Goal: Transaction & Acquisition: Purchase product/service

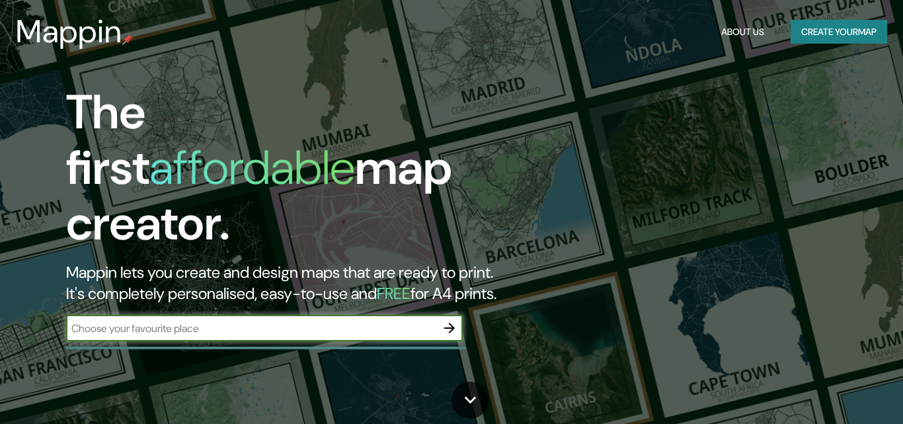
click at [116, 283] on h2 "Mappin lets you create and design maps that are ready to print. It's completely…" at bounding box center [292, 283] width 452 height 42
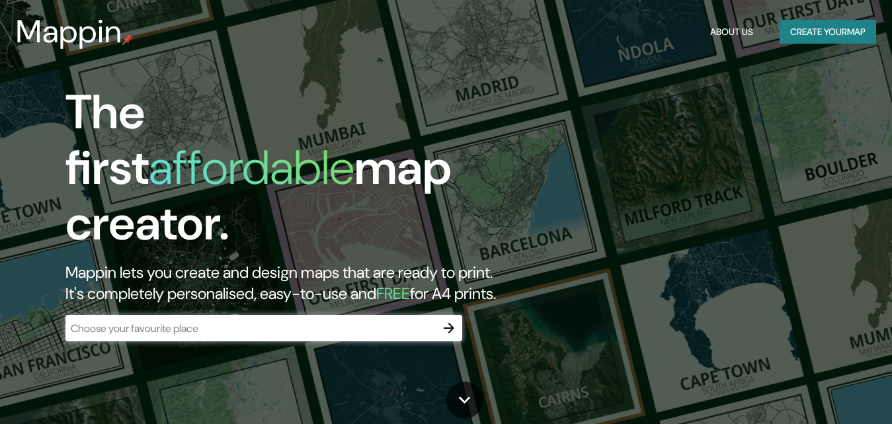
click at [108, 321] on input "text" at bounding box center [250, 328] width 370 height 15
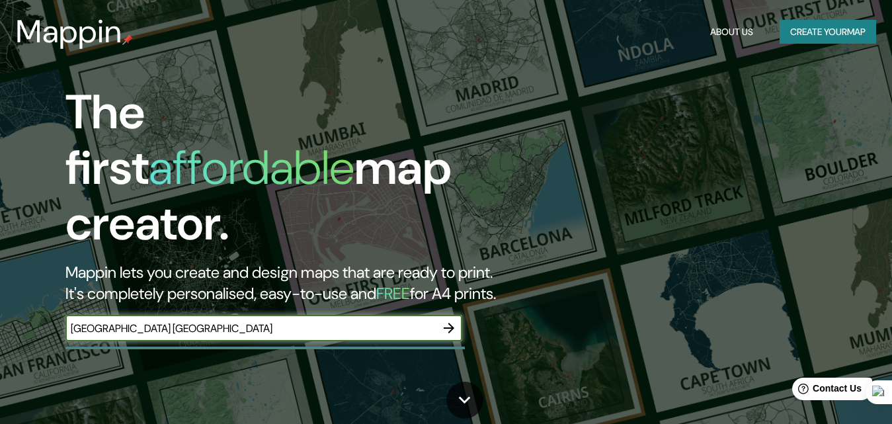
type input "[GEOGRAPHIC_DATA] [GEOGRAPHIC_DATA]"
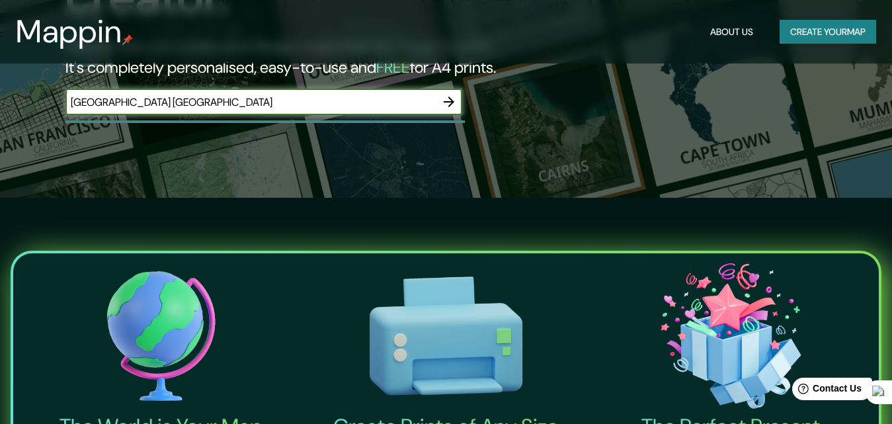
scroll to position [132, 0]
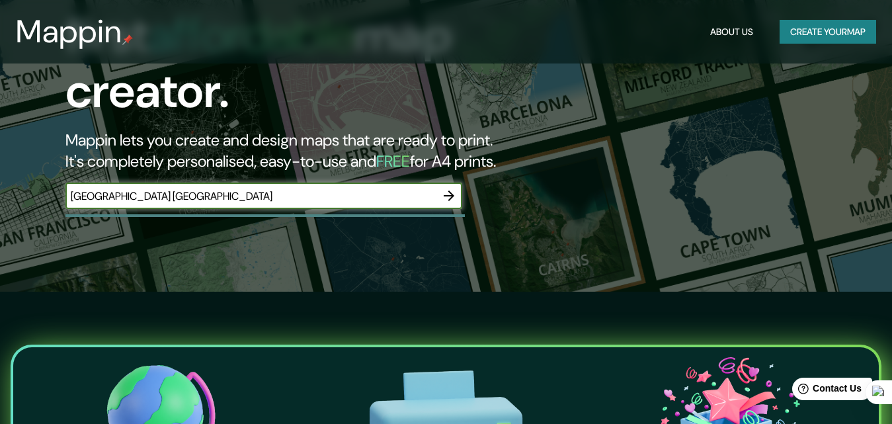
click at [452, 188] on icon "button" at bounding box center [449, 196] width 16 height 16
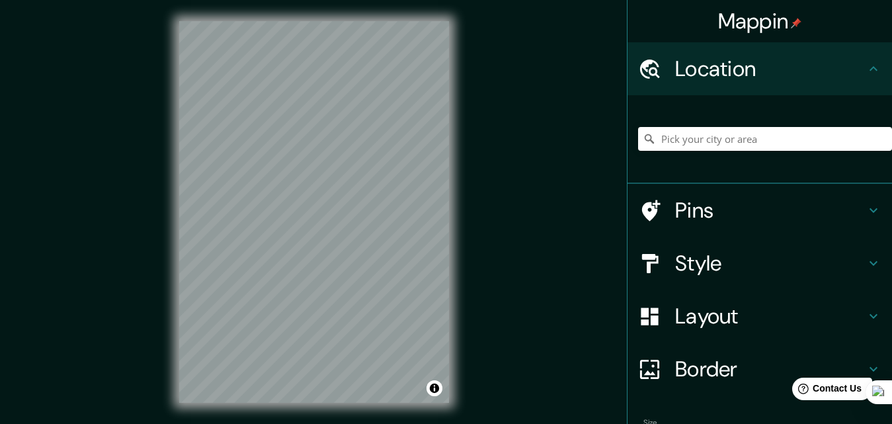
click at [525, 417] on div "Mappin Location Pins Style Layout Border Choose a border. Hint : you can make l…" at bounding box center [446, 222] width 892 height 445
click at [675, 140] on input "Pick your city or area" at bounding box center [765, 139] width 254 height 24
paste input "-25.47272689983829, -49.28259926812119"
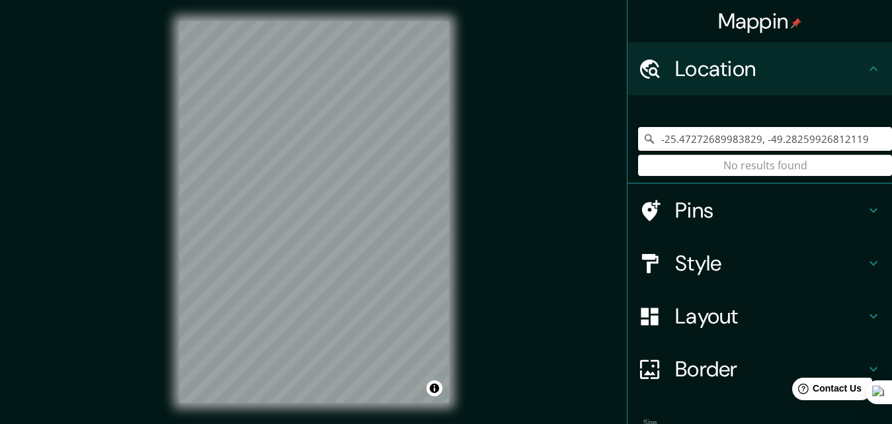
drag, startPoint x: 817, startPoint y: 142, endPoint x: 581, endPoint y: 161, distance: 236.9
click at [581, 161] on div "Mappin Location [GEOGRAPHIC_DATA] No results found Pins Style Layout Border Cho…" at bounding box center [446, 222] width 892 height 445
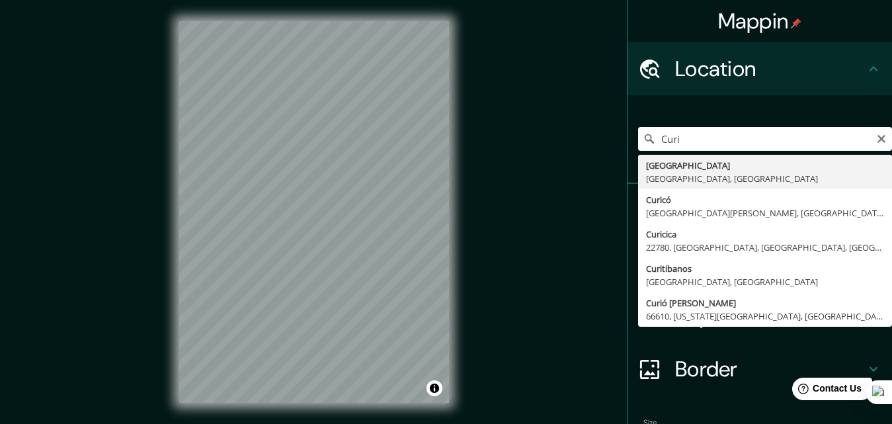
type input "[GEOGRAPHIC_DATA], [GEOGRAPHIC_DATA], [GEOGRAPHIC_DATA]"
